Goal: Task Accomplishment & Management: Manage account settings

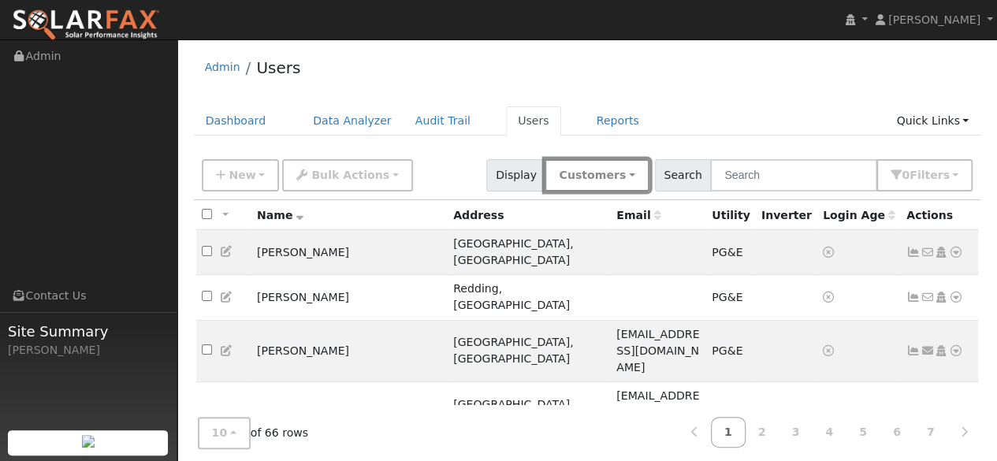
click at [621, 167] on button "Customers" at bounding box center [596, 175] width 104 height 32
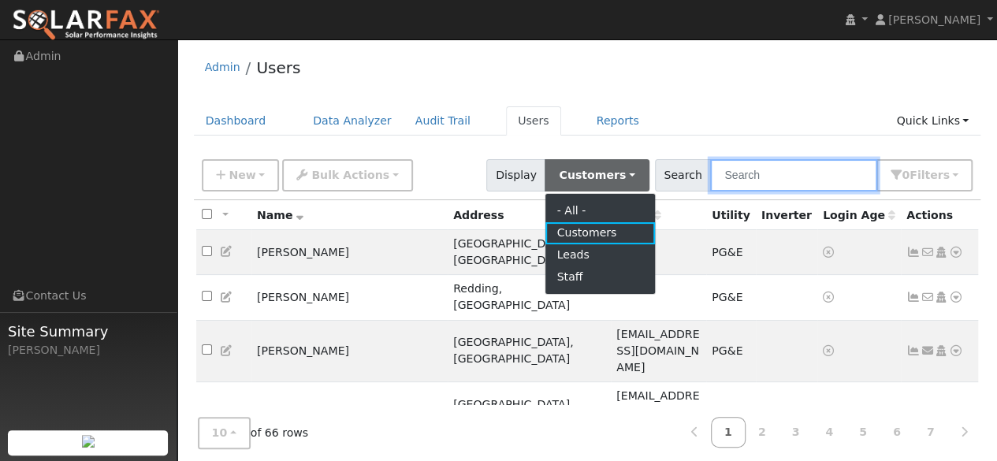
click at [797, 171] on input "text" at bounding box center [793, 175] width 167 height 32
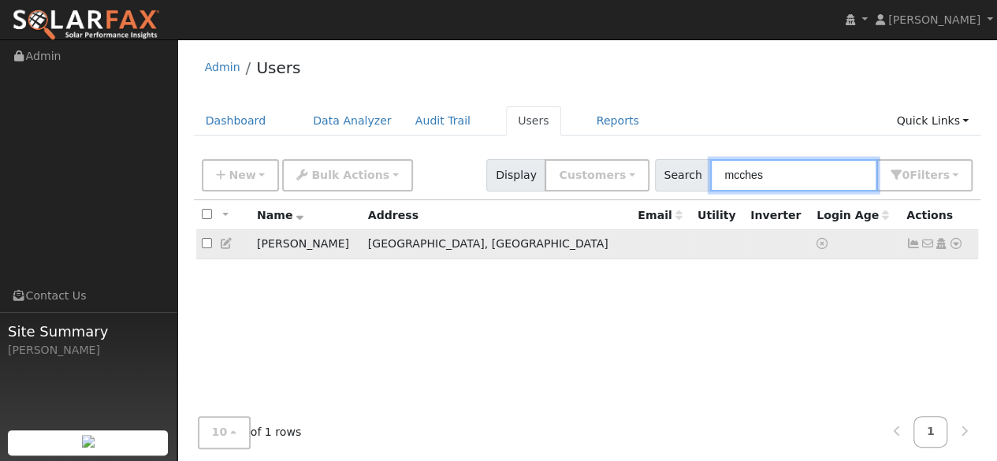
type input "mcches"
click at [304, 242] on td "[PERSON_NAME]" at bounding box center [306, 244] width 111 height 29
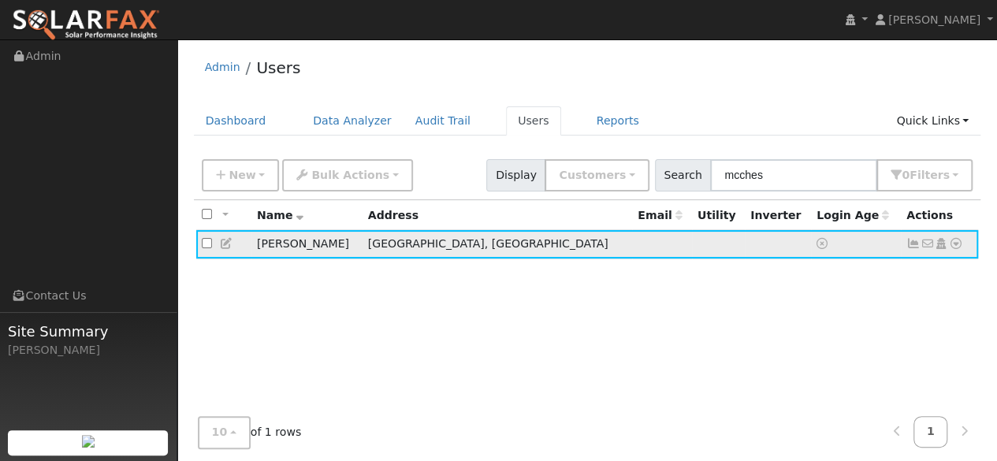
click at [296, 242] on td "[PERSON_NAME]" at bounding box center [306, 244] width 111 height 29
click at [632, 245] on td at bounding box center [662, 244] width 60 height 29
click at [897, 243] on td at bounding box center [856, 244] width 90 height 29
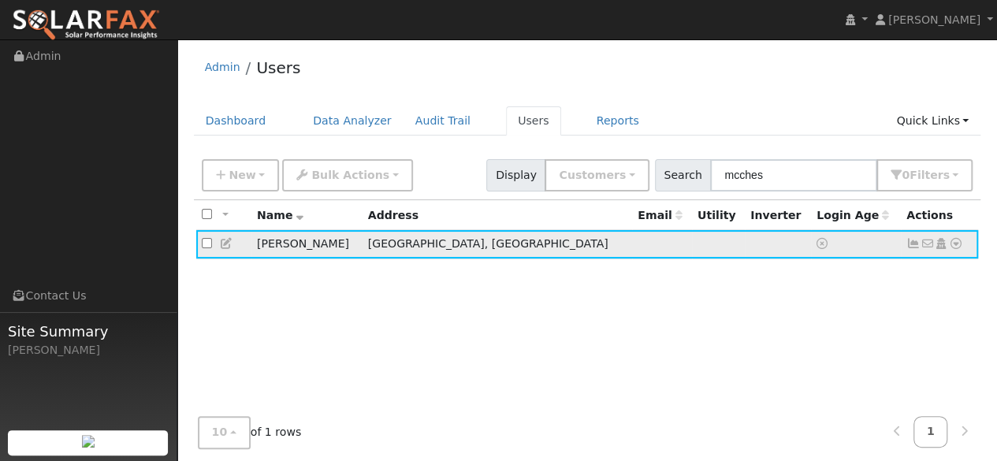
click at [816, 243] on icon at bounding box center [821, 243] width 11 height 11
click at [211, 242] on input "checkbox" at bounding box center [207, 243] width 10 height 10
checkbox input "true"
click at [632, 247] on td at bounding box center [662, 244] width 60 height 29
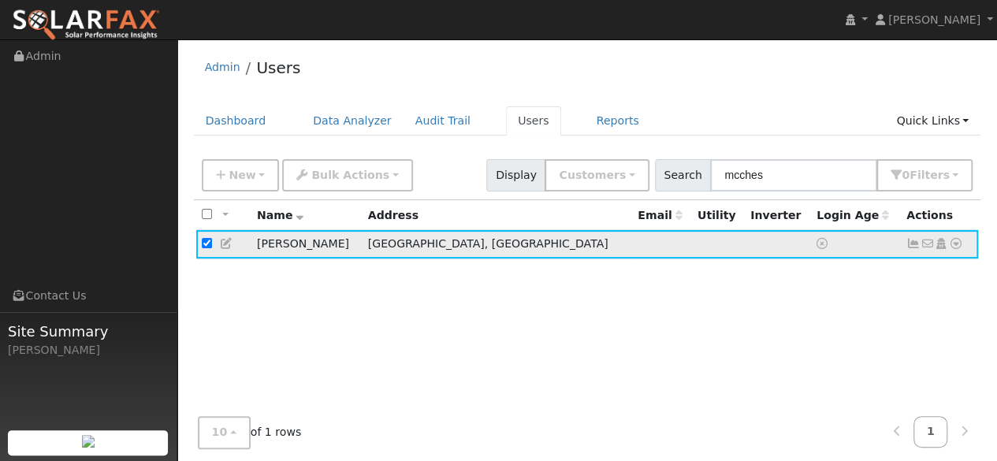
click at [632, 247] on td at bounding box center [662, 244] width 60 height 29
click at [946, 240] on icon at bounding box center [941, 243] width 14 height 11
